Goal: Transaction & Acquisition: Purchase product/service

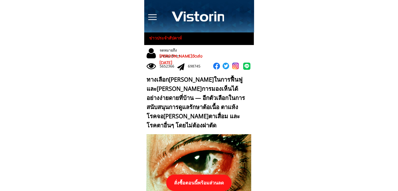
click at [213, 181] on p "สั่งซื้อตอนนี้พร้อมส่วนลด" at bounding box center [198, 182] width 65 height 16
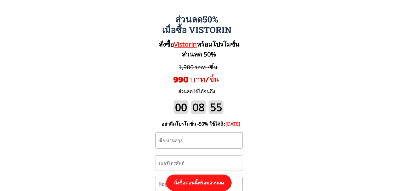
scroll to position [5429, 0]
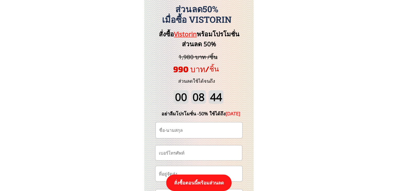
click at [204, 156] on input "tel" at bounding box center [198, 152] width 82 height 15
paste input "0819562139"
type input "0819562139"
click at [211, 132] on input "text" at bounding box center [199, 130] width 82 height 16
paste input "Awngsa Awngsa"
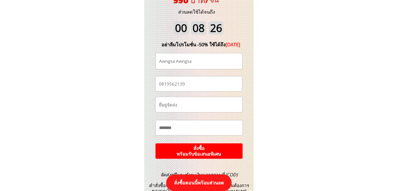
scroll to position [5507, 0]
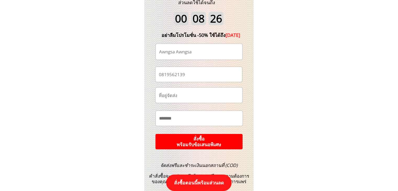
type input "Awngsa Awngsa"
click at [231, 142] on p "สั่งซื้อ พร้อมรับข้อเสนอพิเศษ" at bounding box center [198, 141] width 87 height 15
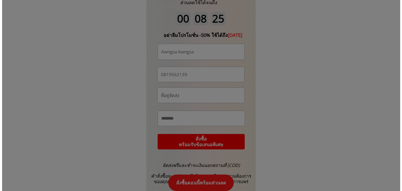
scroll to position [0, 0]
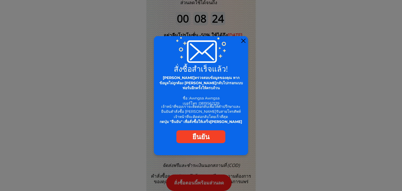
drag, startPoint x: 243, startPoint y: 40, endPoint x: 248, endPoint y: 2, distance: 37.7
click at [243, 39] on div at bounding box center [243, 41] width 4 height 4
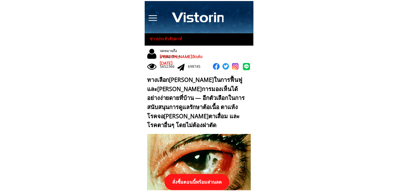
scroll to position [5507, 0]
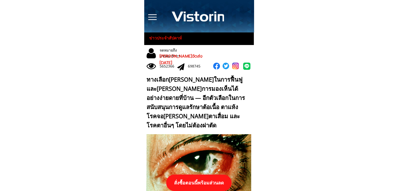
click at [208, 180] on p "สั่งซื้อตอนนี้พร้อมส่วนลด" at bounding box center [198, 182] width 65 height 16
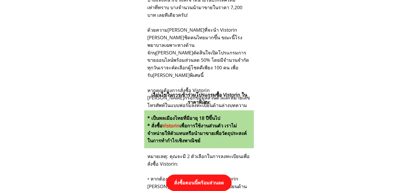
scroll to position [5429, 0]
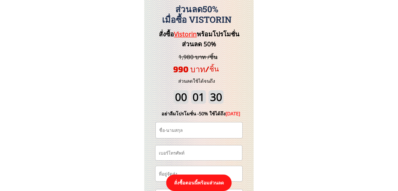
click at [193, 156] on input "tel" at bounding box center [198, 152] width 82 height 15
paste input "0851388843"
type input "0851388843"
click at [191, 130] on input "text" at bounding box center [199, 130] width 82 height 16
paste input "Bunkoed Donpe"
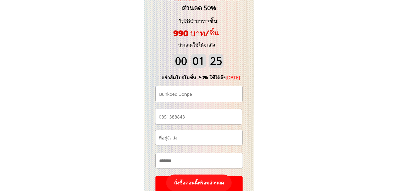
scroll to position [5481, 0]
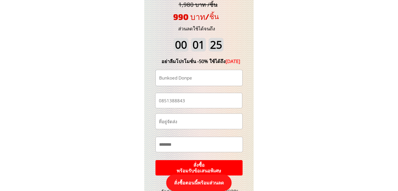
type input "Bunkoed Donpe"
click at [209, 164] on p "สั่งซื้อ พร้อมรับข้อเสนอพิเศษ" at bounding box center [198, 167] width 95 height 17
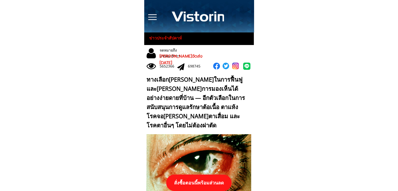
click at [202, 186] on p "สั่งซื้อตอนนี้พร้อมส่วนลด" at bounding box center [198, 182] width 65 height 16
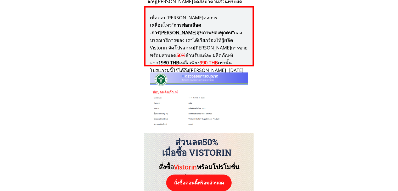
scroll to position [5429, 0]
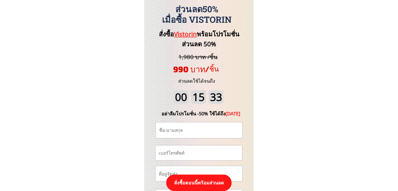
click at [187, 151] on input "tel" at bounding box center [198, 152] width 82 height 15
type input "0620294048"
click at [211, 130] on input "text" at bounding box center [199, 130] width 82 height 16
paste input "Win Win Win Win"
type input "Win Win Win Win"
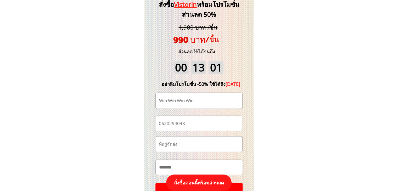
scroll to position [5481, 0]
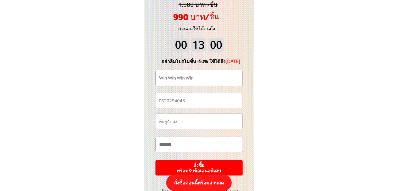
click at [218, 119] on input "text" at bounding box center [198, 121] width 83 height 15
paste input "[PERSON_NAME]หกเขาคในราช[PERSON_NAME] ซอย 28 ตะวันออก"
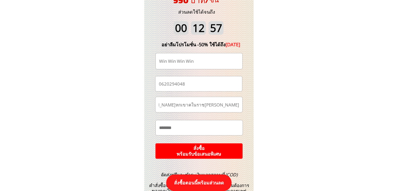
scroll to position [5507, 0]
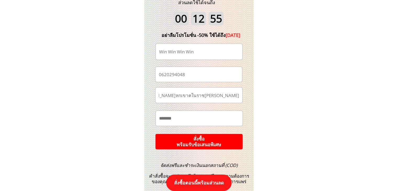
type input "[PERSON_NAME]หกเขาคในราช[PERSON_NAME] ซอย 28 ตะวันออก"
drag, startPoint x: 168, startPoint y: 51, endPoint x: 224, endPoint y: 48, distance: 56.3
click at [224, 48] on input "Win Win Win Win" at bounding box center [199, 52] width 82 height 16
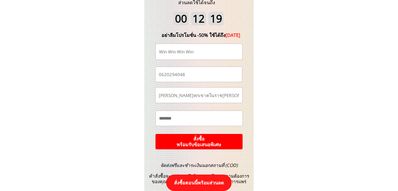
click at [190, 140] on p "สั่งซื้อ พร้อมรับข้อเสนอพิเศษ" at bounding box center [199, 141] width 96 height 17
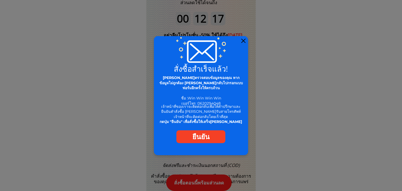
click at [244, 38] on div at bounding box center [201, 95] width 94 height 119
click at [245, 43] on div at bounding box center [201, 95] width 94 height 119
click at [244, 41] on div at bounding box center [243, 41] width 4 height 4
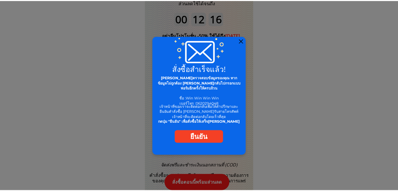
scroll to position [5507, 0]
